Goal: Task Accomplishment & Management: Manage account settings

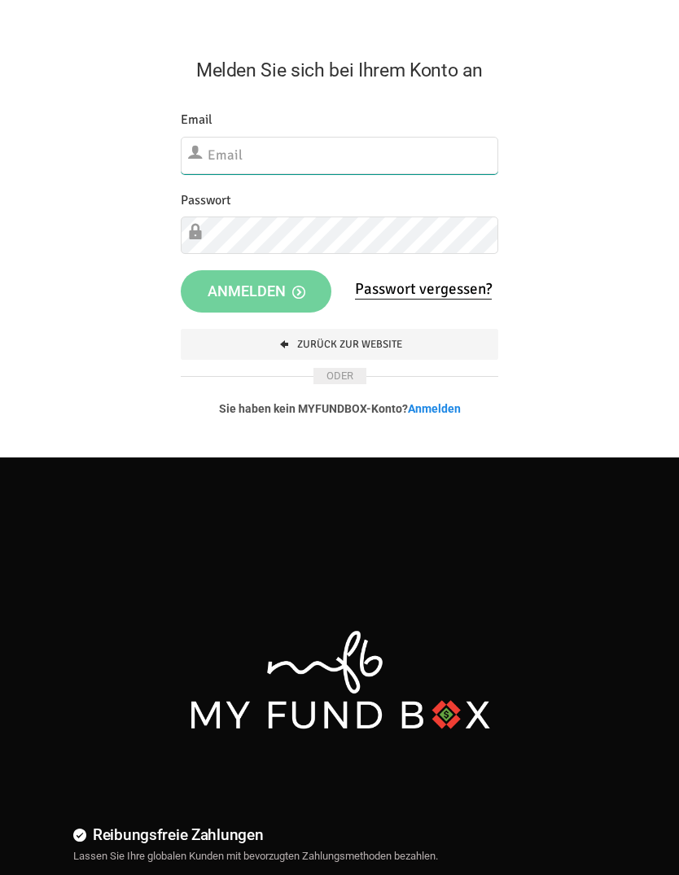
click at [446, 172] on input "text" at bounding box center [340, 155] width 318 height 37
type input "info@musaid.de"
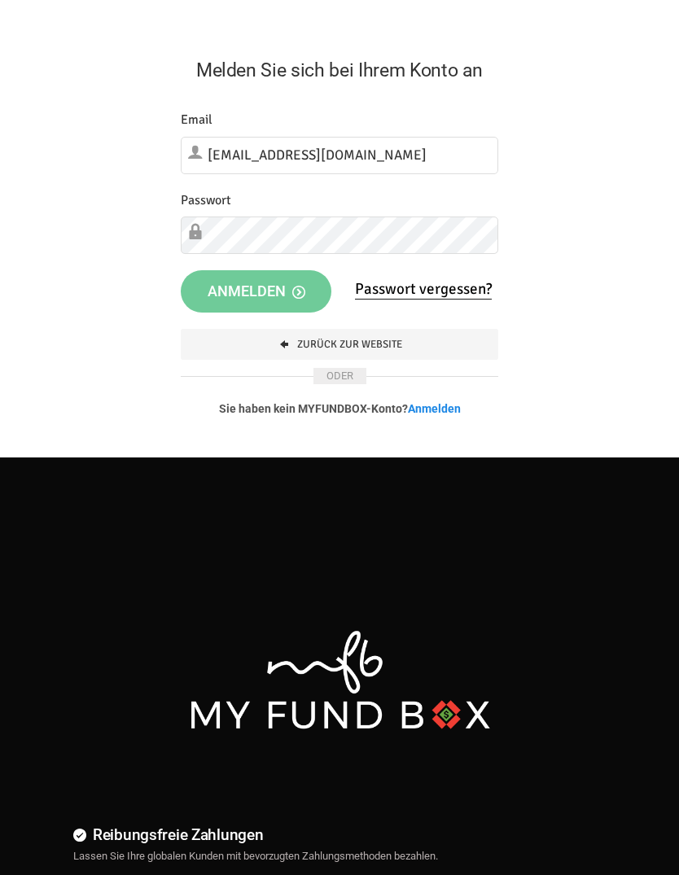
click at [292, 287] on icon "button" at bounding box center [298, 292] width 13 height 13
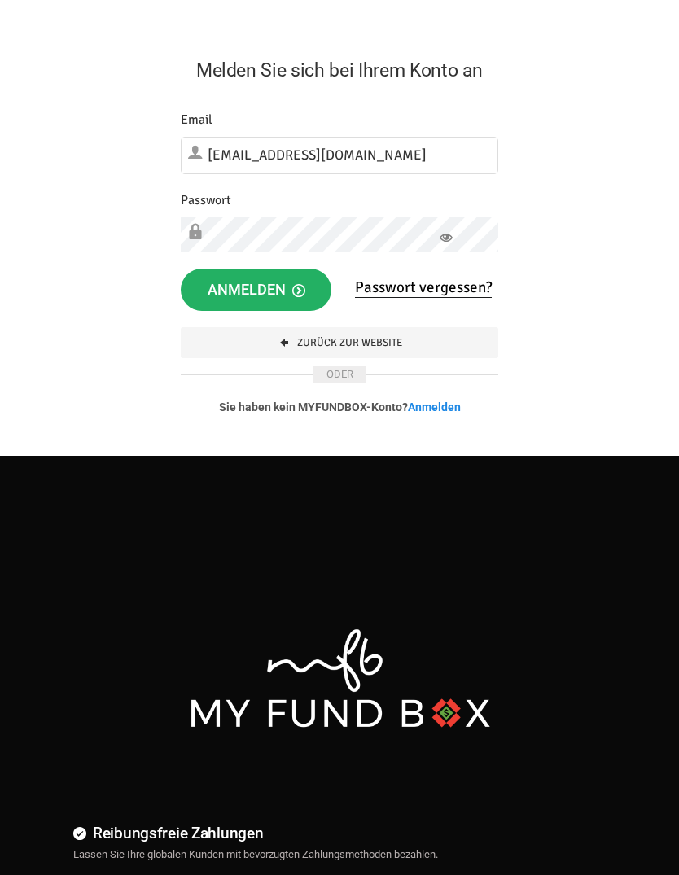
click at [306, 299] on button "Anmelden" at bounding box center [256, 290] width 151 height 42
